Goal: Browse casually

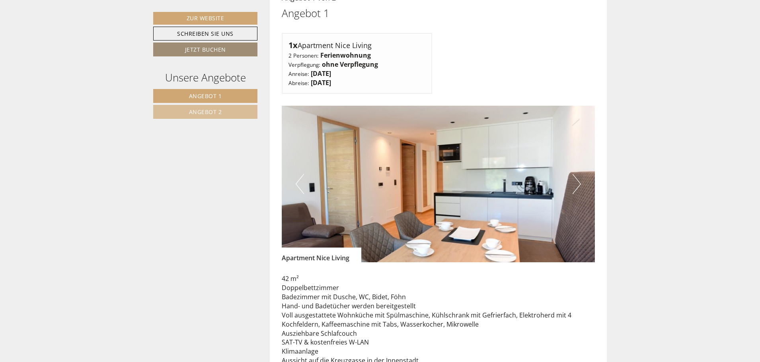
scroll to position [637, 0]
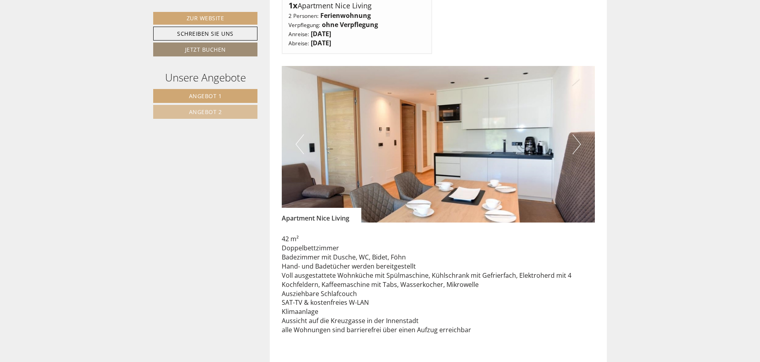
click at [575, 136] on button "Next" at bounding box center [577, 144] width 8 height 20
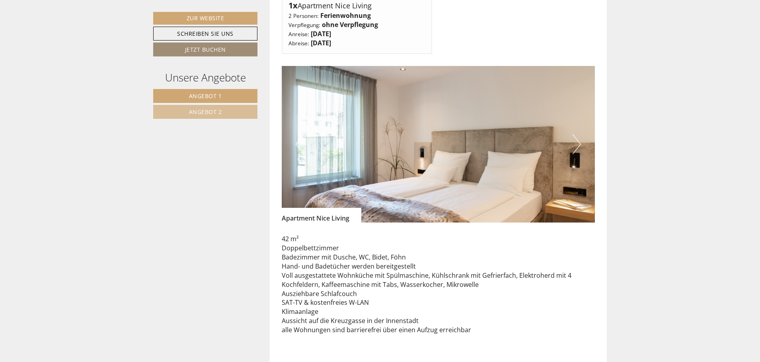
click at [575, 136] on button "Next" at bounding box center [577, 144] width 8 height 20
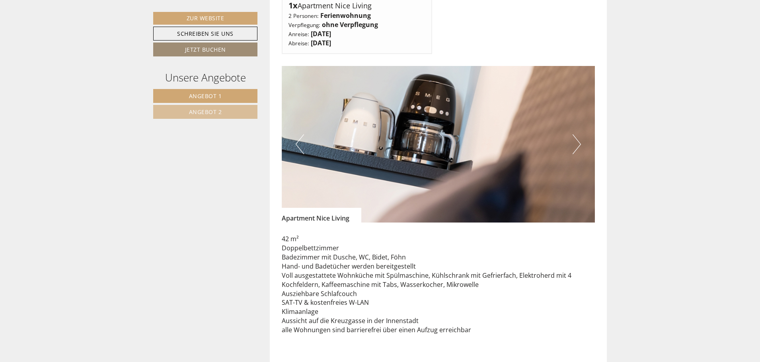
click at [575, 136] on button "Next" at bounding box center [577, 144] width 8 height 20
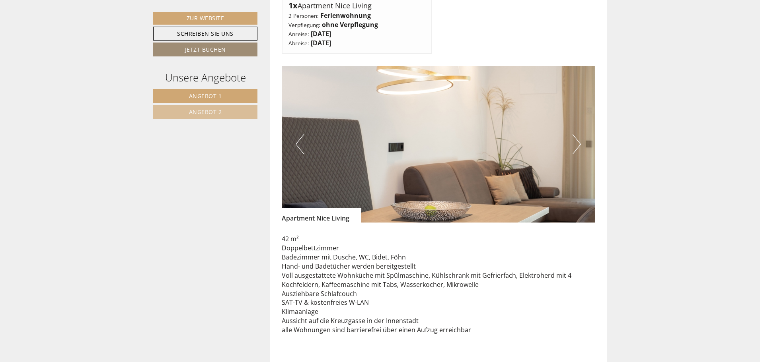
click at [575, 136] on button "Next" at bounding box center [577, 144] width 8 height 20
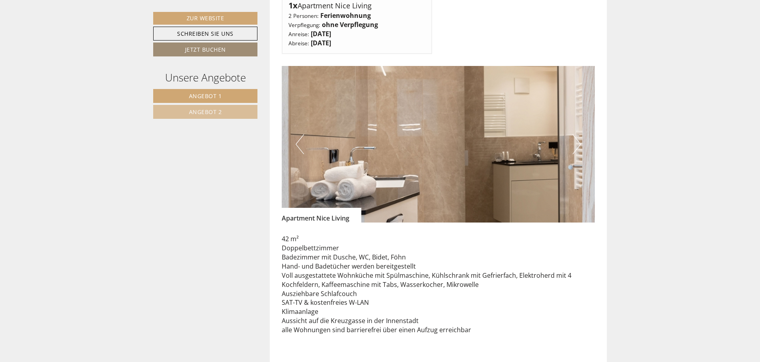
click at [575, 136] on button "Next" at bounding box center [577, 144] width 8 height 20
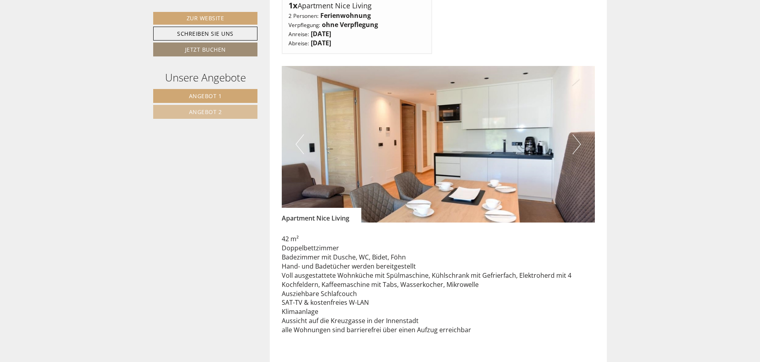
click at [575, 136] on button "Next" at bounding box center [577, 144] width 8 height 20
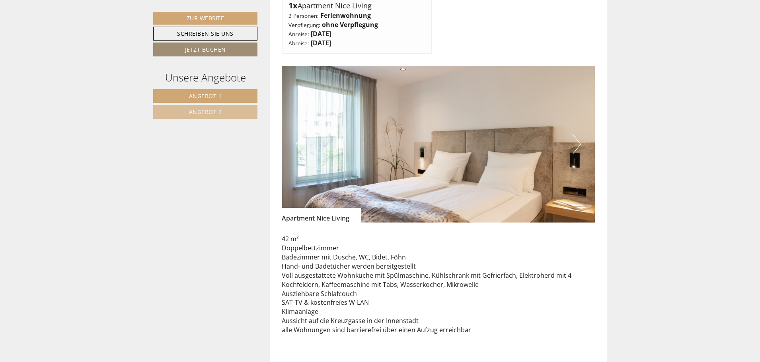
click at [575, 136] on button "Next" at bounding box center [577, 144] width 8 height 20
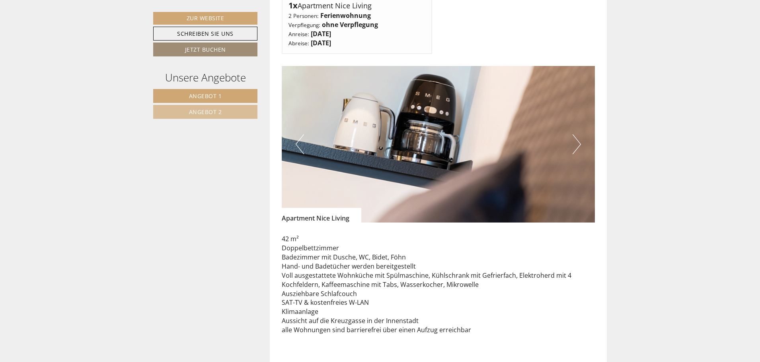
click at [575, 136] on button "Next" at bounding box center [577, 144] width 8 height 20
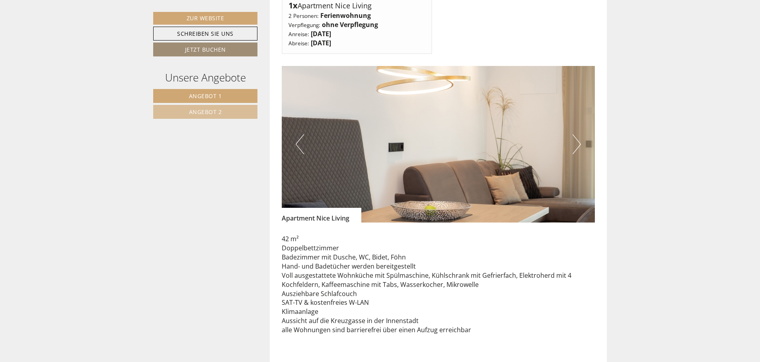
click at [303, 137] on button "Previous" at bounding box center [300, 144] width 8 height 20
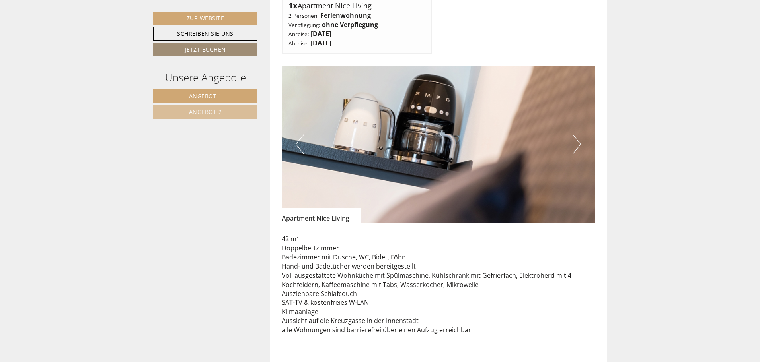
click at [576, 139] on button "Next" at bounding box center [577, 144] width 8 height 20
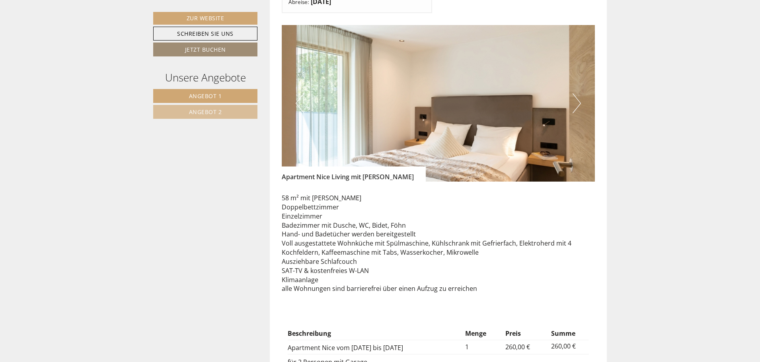
scroll to position [1233, 0]
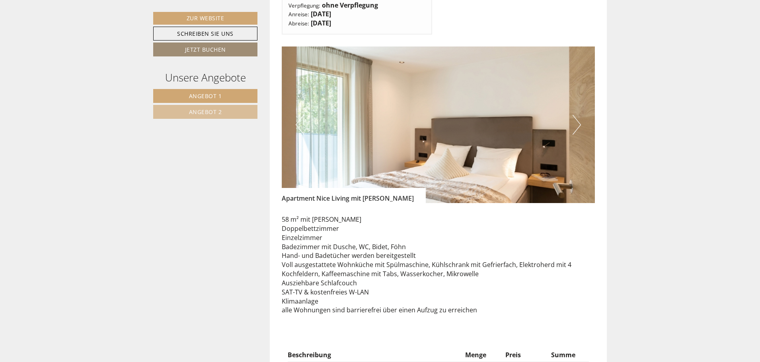
click at [572, 111] on img at bounding box center [439, 125] width 314 height 157
click at [577, 115] on button "Next" at bounding box center [577, 125] width 8 height 20
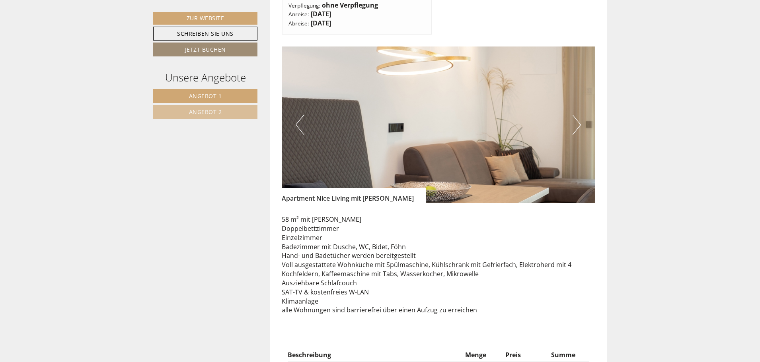
click at [577, 115] on button "Next" at bounding box center [577, 125] width 8 height 20
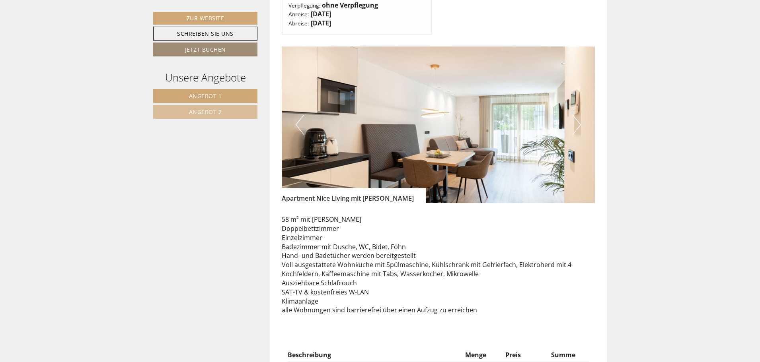
click at [577, 115] on button "Next" at bounding box center [577, 125] width 8 height 20
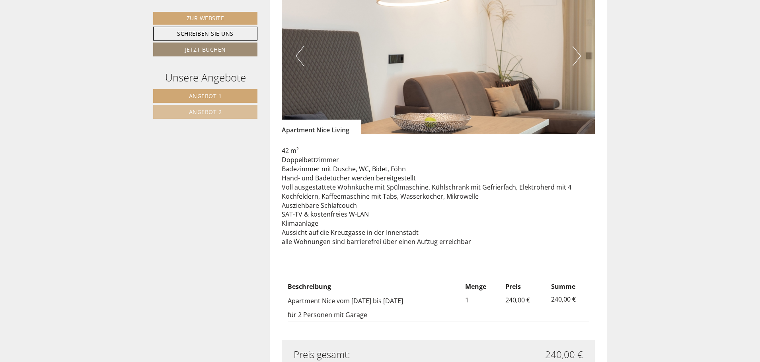
scroll to position [716, 0]
